Goal: Navigation & Orientation: Find specific page/section

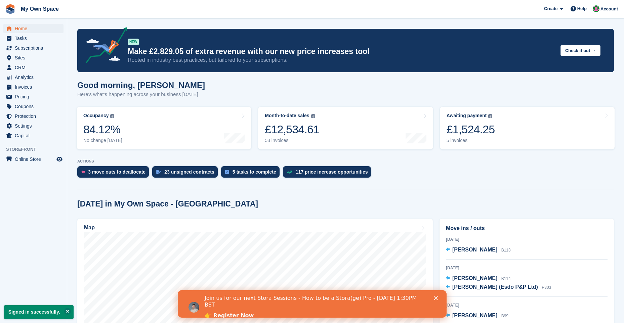
click at [435, 298] on polygon "Close" at bounding box center [435, 298] width 4 height 4
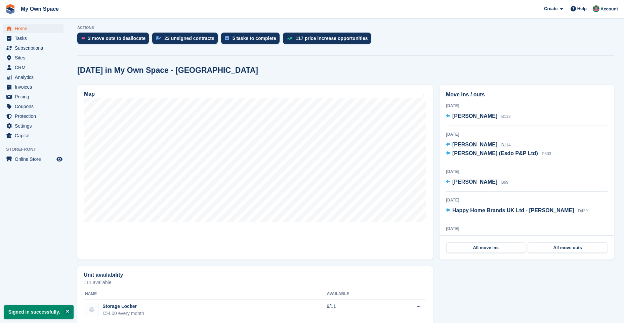
scroll to position [134, 0]
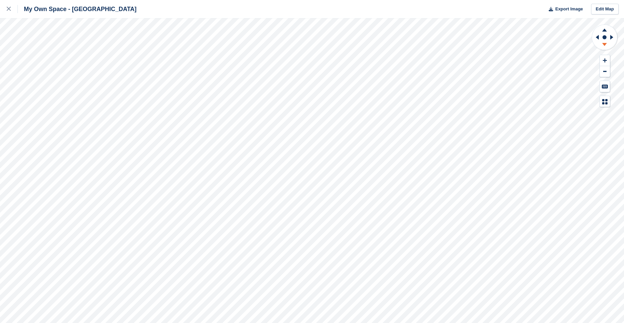
click at [605, 43] on icon at bounding box center [604, 44] width 5 height 3
drag, startPoint x: 606, startPoint y: 27, endPoint x: 595, endPoint y: 37, distance: 15.0
click at [605, 28] on icon at bounding box center [604, 29] width 17 height 8
click at [602, 42] on icon at bounding box center [604, 45] width 17 height 8
